Goal: Entertainment & Leisure: Consume media (video, audio)

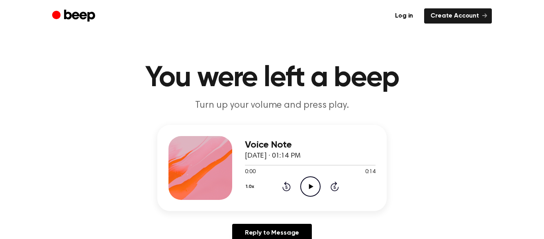
click at [316, 179] on icon "Play Audio" at bounding box center [310, 186] width 20 height 20
click at [316, 179] on icon "Pause Audio" at bounding box center [310, 186] width 20 height 20
click at [311, 185] on icon at bounding box center [311, 186] width 4 height 5
click at [311, 185] on icon "Pause Audio" at bounding box center [310, 186] width 20 height 20
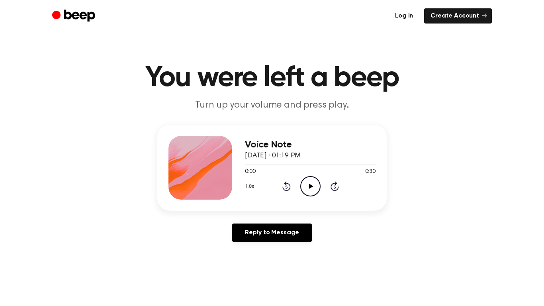
click at [314, 190] on icon "Play Audio" at bounding box center [310, 186] width 20 height 20
click at [314, 190] on icon "Pause Audio" at bounding box center [310, 186] width 20 height 20
click at [312, 185] on icon at bounding box center [311, 186] width 4 height 5
click at [313, 184] on icon "Pause Audio" at bounding box center [310, 186] width 20 height 20
click at [313, 184] on icon "Play Audio" at bounding box center [310, 186] width 20 height 20
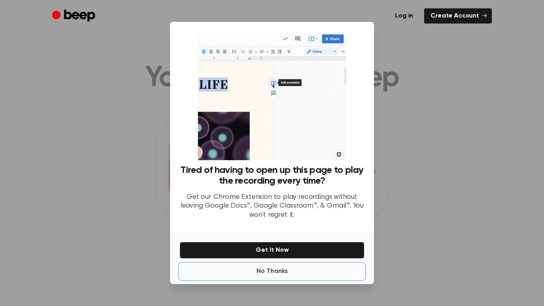
click at [342, 271] on button "No Thanks" at bounding box center [272, 271] width 185 height 16
